Goal: Navigation & Orientation: Find specific page/section

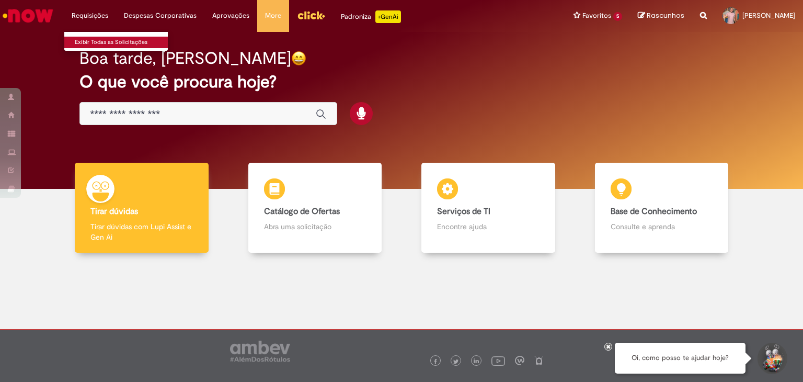
click at [112, 39] on link "Exibir Todas as Solicitações" at bounding box center [121, 43] width 115 height 12
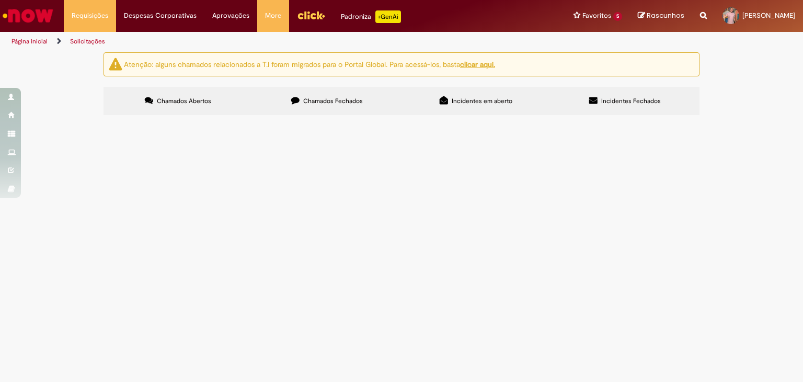
click at [323, 93] on label "Chamados Fechados" at bounding box center [327, 101] width 149 height 28
click at [444, 102] on icon at bounding box center [444, 100] width 8 height 8
click at [341, 97] on span "Chamados Fechados" at bounding box center [333, 101] width 60 height 8
click at [617, 103] on span "Incidentes Fechados" at bounding box center [631, 101] width 60 height 8
click at [33, 15] on img "Ir para a Homepage" at bounding box center [28, 15] width 54 height 21
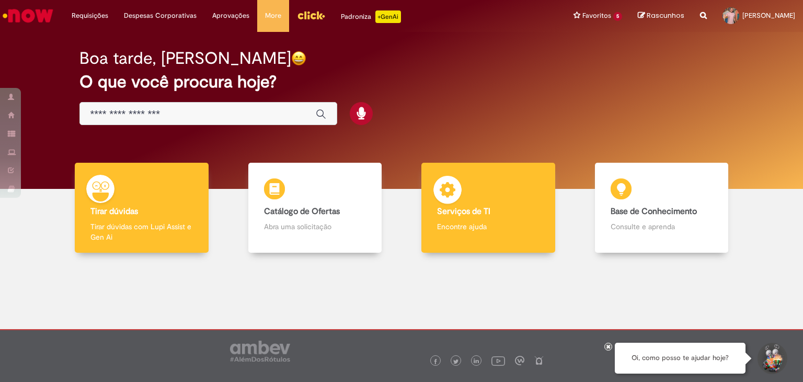
click at [496, 208] on h4 "Serviços de TI" at bounding box center [488, 211] width 102 height 9
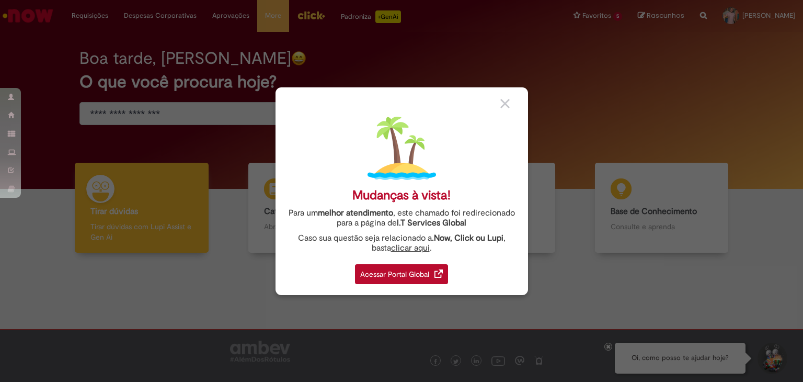
click at [406, 275] on div "Acessar Portal Global" at bounding box center [401, 274] width 93 height 20
